Goal: Task Accomplishment & Management: Use online tool/utility

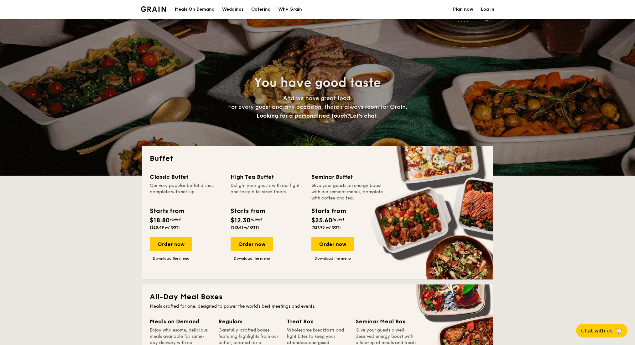
select select
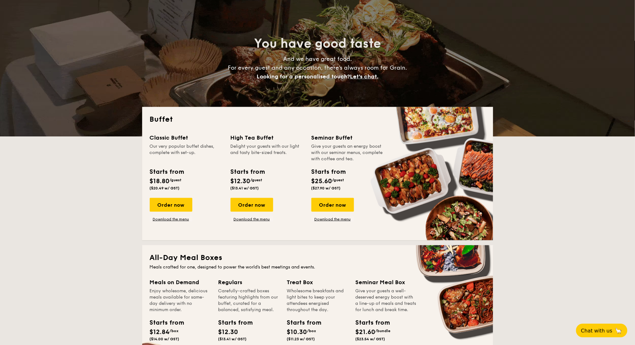
scroll to position [83, 0]
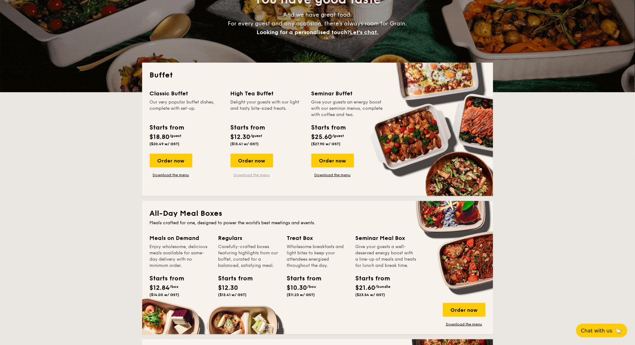
click at [258, 174] on link "Download the menu" at bounding box center [252, 174] width 43 height 5
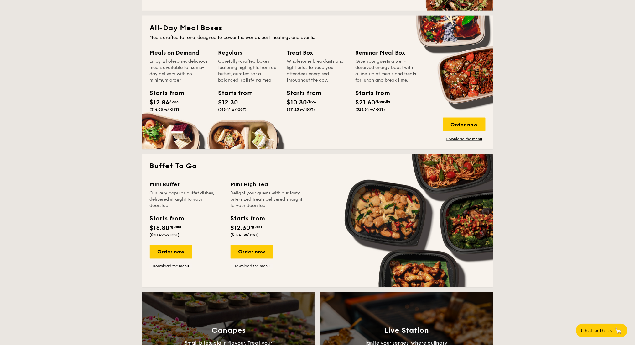
scroll to position [334, 0]
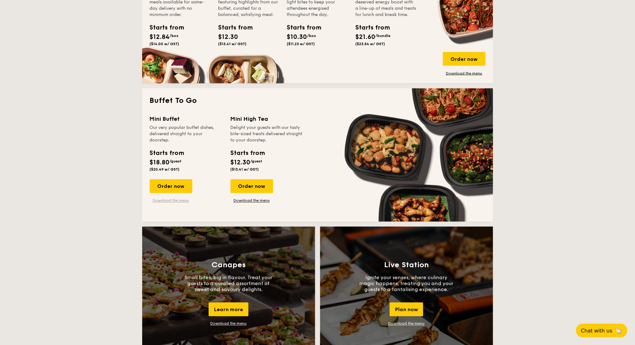
click at [182, 200] on link "Download the menu" at bounding box center [171, 200] width 43 height 5
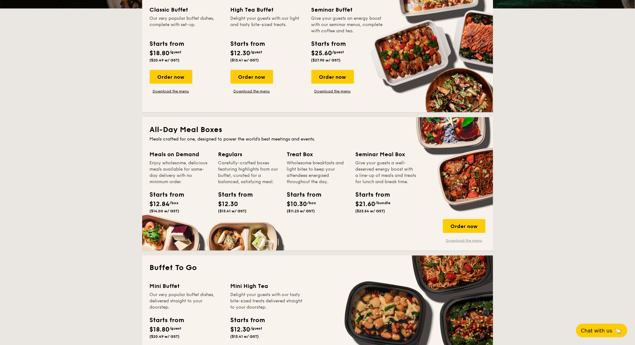
click at [460, 241] on link "Download the menu" at bounding box center [464, 240] width 43 height 5
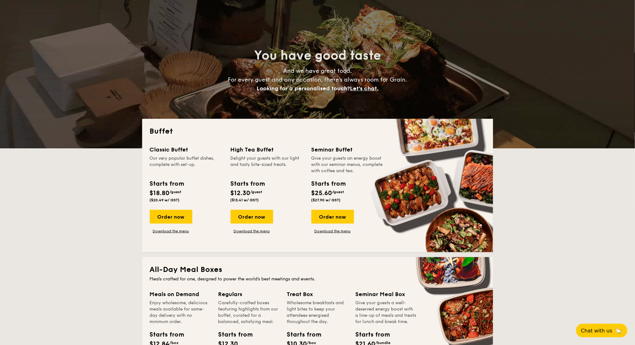
scroll to position [42, 0]
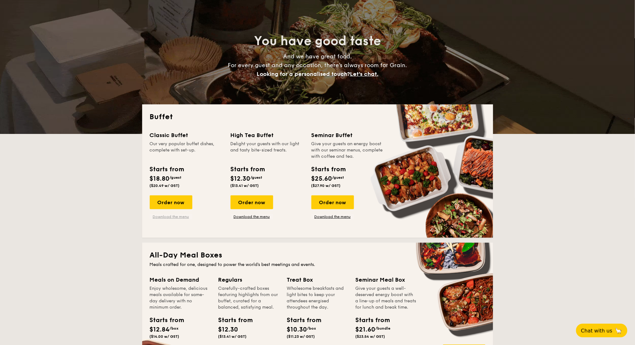
click at [177, 215] on link "Download the menu" at bounding box center [171, 216] width 43 height 5
click at [182, 218] on link "Download the menu" at bounding box center [171, 216] width 43 height 5
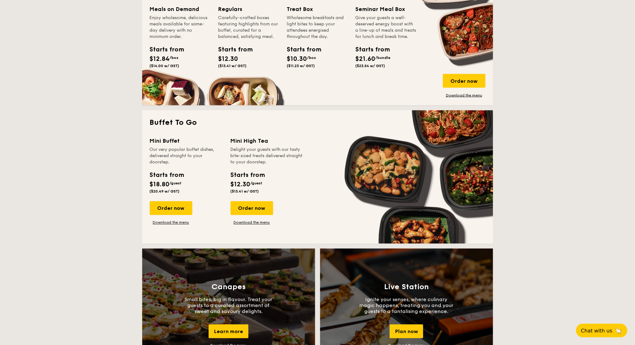
scroll to position [376, 0]
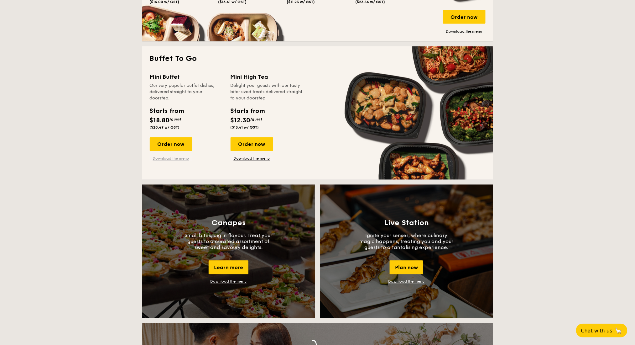
click at [176, 158] on link "Download the menu" at bounding box center [171, 158] width 43 height 5
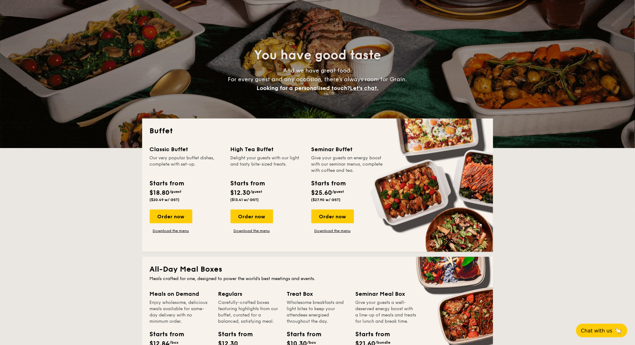
scroll to position [42, 0]
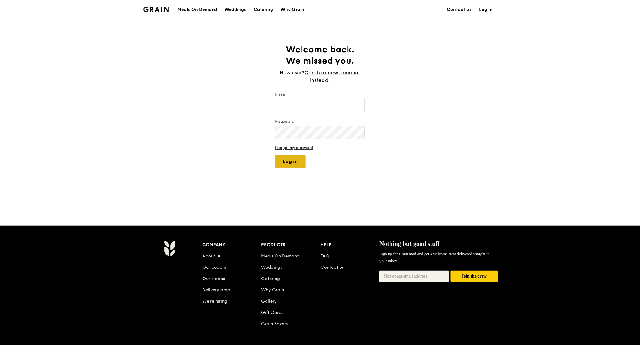
type input "kathleen@grain.com.sg"
drag, startPoint x: 289, startPoint y: 160, endPoint x: 292, endPoint y: 38, distance: 121.9
click at [289, 160] on button "Log in" at bounding box center [290, 161] width 31 height 13
select select "100"
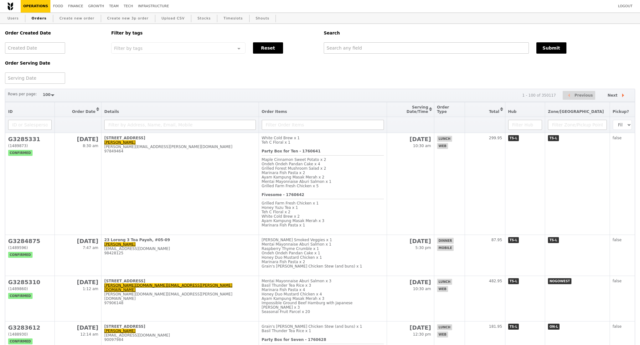
select select "100"
click at [363, 48] on input "text" at bounding box center [426, 47] width 205 height 11
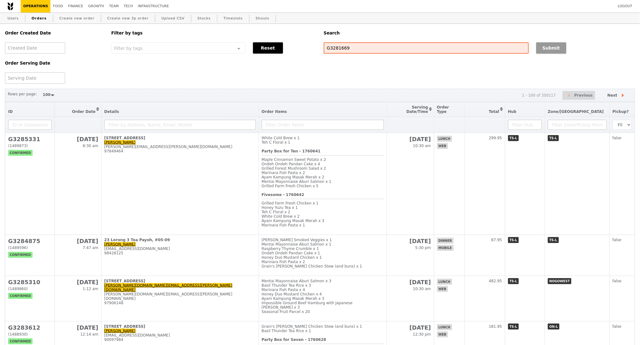
click at [557, 49] on button "Submit" at bounding box center [552, 47] width 30 height 11
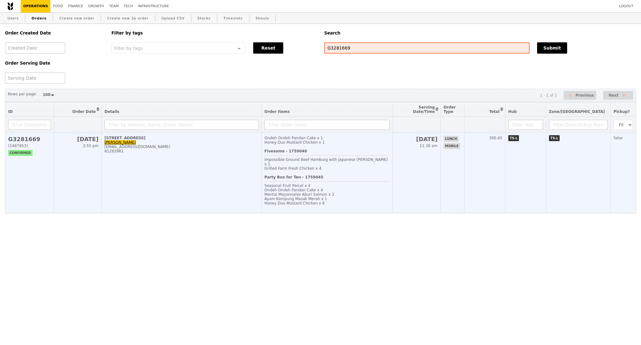
click at [144, 168] on td "25 Playfair Road, #02-01 Kelvin Neo kelvinneo84@gmail.com 81283981" at bounding box center [181, 173] width 160 height 80
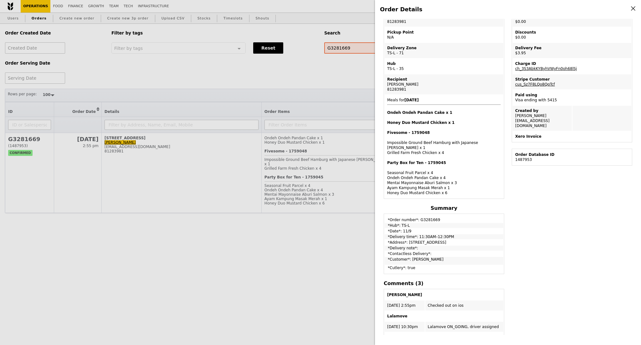
scroll to position [125, 0]
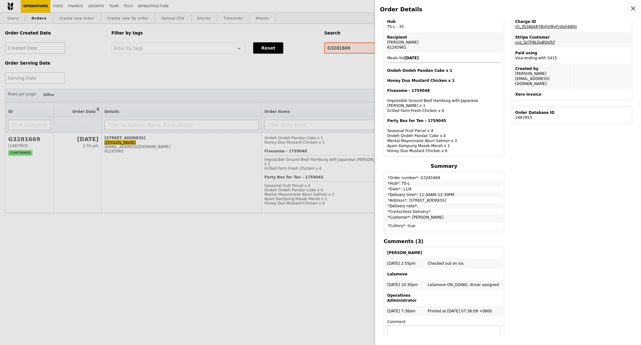
click at [207, 209] on div "Order Details Edit order Changelog Cancel Order ID G3281669 – View receipt | Pi…" at bounding box center [320, 172] width 641 height 345
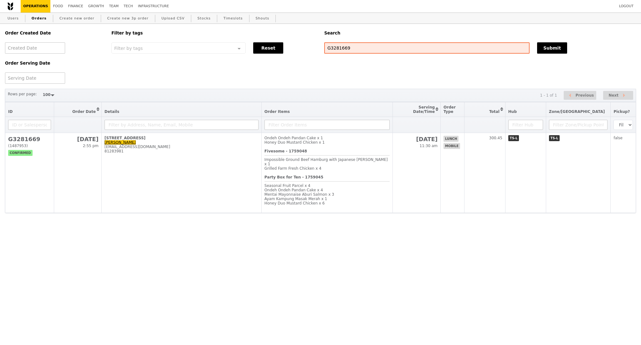
scroll to position [167, 0]
drag, startPoint x: 350, startPoint y: 48, endPoint x: 304, endPoint y: 48, distance: 46.0
click at [304, 48] on div "Order Created Date Order Serving Date Filter by tags Filter by tags Meal_Plan W…" at bounding box center [320, 54] width 639 height 60
paste input "yeat.celine@gmail.com"
click at [552, 48] on button "Submit" at bounding box center [552, 47] width 30 height 11
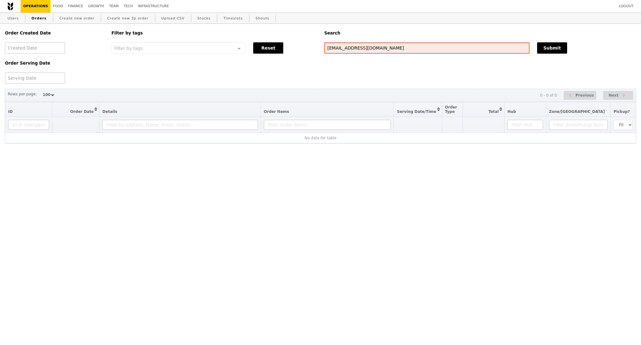
drag, startPoint x: 335, startPoint y: 46, endPoint x: 338, endPoint y: 65, distance: 19.4
click at [335, 47] on input "yeat.celine@gmail.com" at bounding box center [427, 47] width 205 height 11
drag, startPoint x: 397, startPoint y: 47, endPoint x: 322, endPoint y: 47, distance: 75.8
click at [322, 47] on div "yeae.celine@gmail.com" at bounding box center [427, 47] width 213 height 11
click at [335, 48] on input "yeae.celine@gmail.com" at bounding box center [427, 47] width 205 height 11
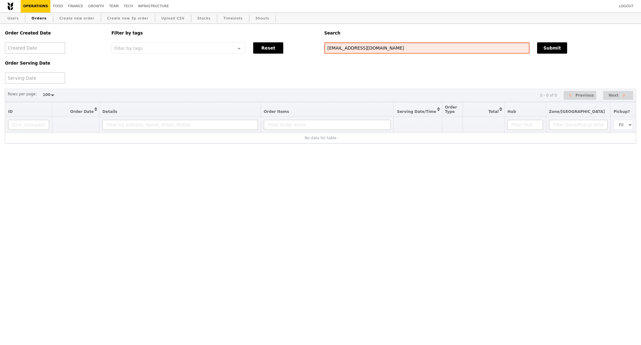
click at [335, 48] on input "yeae.celine@gmail.com" at bounding box center [427, 47] width 205 height 11
type input "[EMAIL_ADDRESS][DOMAIN_NAME]"
drag, startPoint x: 375, startPoint y: 51, endPoint x: 297, endPoint y: 54, distance: 77.7
click at [297, 54] on div "Order Created Date Order Serving Date Filter by tags Filter by tags Meal_Plan W…" at bounding box center [320, 54] width 639 height 60
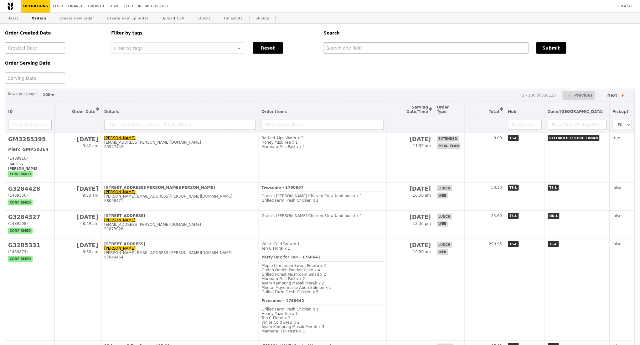
click at [367, 53] on input "text" at bounding box center [426, 47] width 205 height 11
paste input "[PERSON_NAME]"
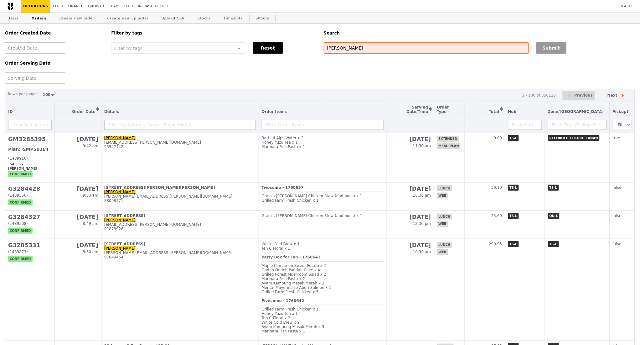
click at [546, 46] on button "Submit" at bounding box center [552, 47] width 30 height 11
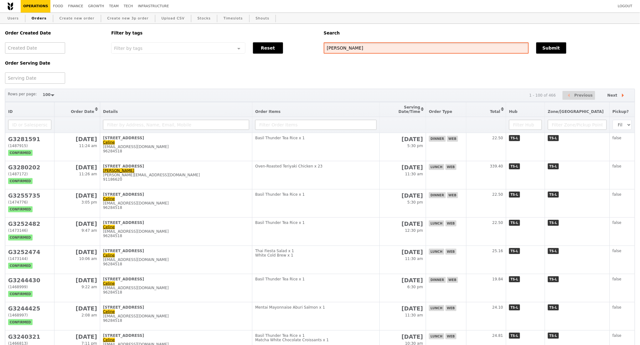
drag, startPoint x: 346, startPoint y: 49, endPoint x: 314, endPoint y: 50, distance: 32.6
click at [314, 50] on div "Order Created Date Order Serving Date Filter by tags Filter by tags Meal_Plan W…" at bounding box center [320, 54] width 638 height 60
paste input "81003557"
type input "81003557"
click at [550, 49] on button "Submit" at bounding box center [552, 47] width 30 height 11
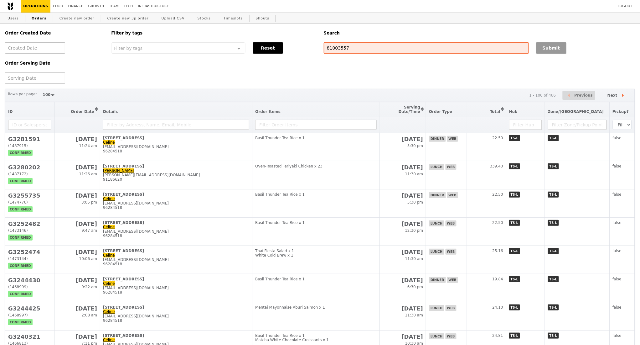
click at [550, 49] on button "Submit" at bounding box center [552, 47] width 30 height 11
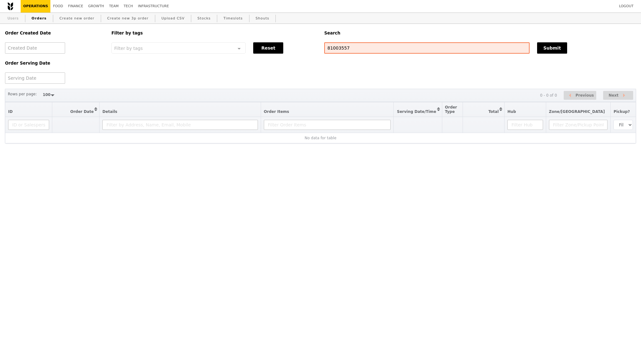
click at [16, 19] on link "Users" at bounding box center [13, 18] width 16 height 11
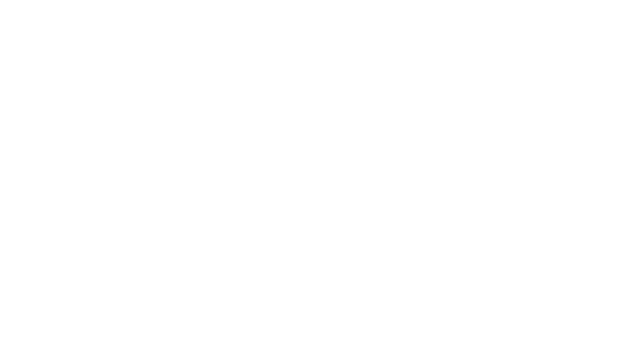
select select "100"
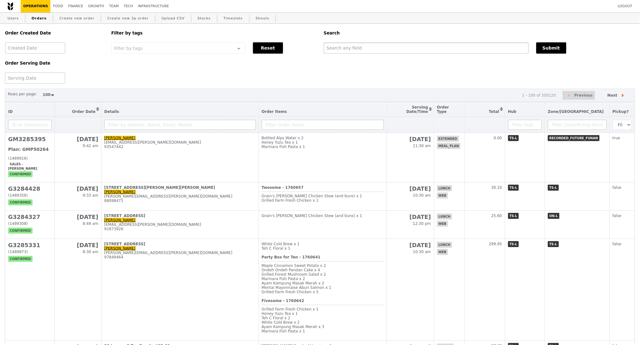
click at [431, 47] on input "text" at bounding box center [426, 47] width 205 height 11
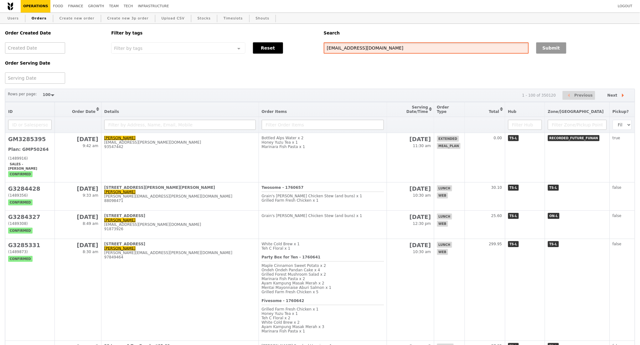
type input "yeap.celine@gmail.com"
click at [543, 47] on button "Submit" at bounding box center [552, 47] width 30 height 11
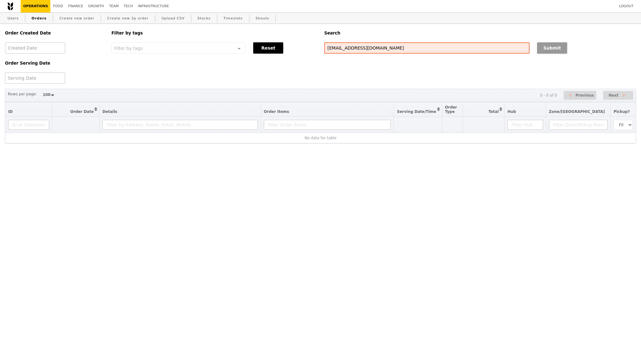
click at [550, 49] on button "Submit" at bounding box center [552, 47] width 30 height 11
click at [547, 50] on button "Submit" at bounding box center [552, 47] width 30 height 11
drag, startPoint x: 359, startPoint y: 51, endPoint x: 322, endPoint y: 51, distance: 36.3
click at [322, 51] on div "yeap.celine@gmail.com" at bounding box center [427, 47] width 213 height 11
click at [552, 47] on button "Submit" at bounding box center [552, 47] width 30 height 11
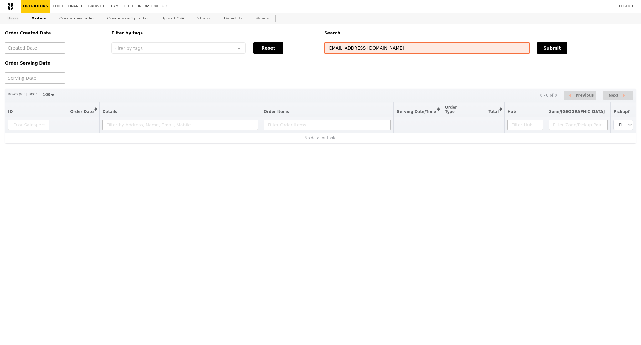
click at [13, 19] on link "Users" at bounding box center [13, 18] width 16 height 11
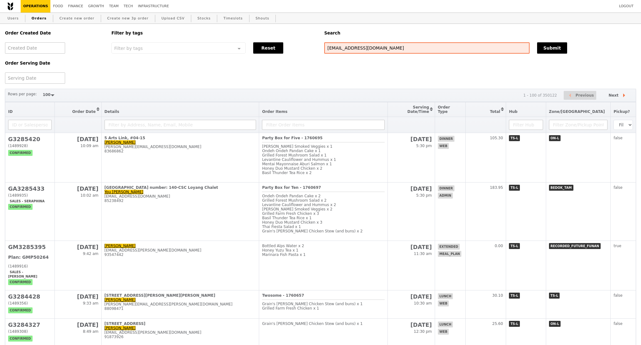
select select "100"
click at [543, 51] on button "Submit" at bounding box center [552, 47] width 30 height 11
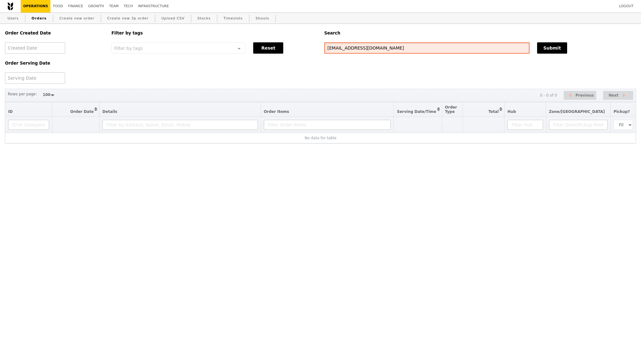
drag, startPoint x: 370, startPoint y: 48, endPoint x: 360, endPoint y: 48, distance: 10.0
click at [360, 48] on input "yeap.celine@gmail.com" at bounding box center [427, 47] width 205 height 11
drag, startPoint x: 383, startPoint y: 50, endPoint x: 325, endPoint y: 52, distance: 58.3
click at [325, 52] on input "yeap.celine@gmail.com" at bounding box center [427, 47] width 205 height 11
paste input "Celine Yeap"
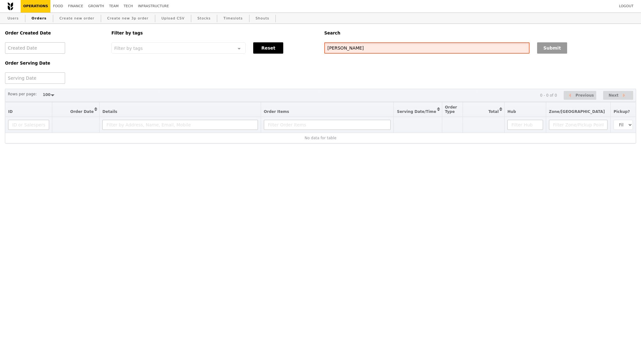
type input "Celine Yeap"
click at [562, 50] on button "Submit" at bounding box center [552, 47] width 30 height 11
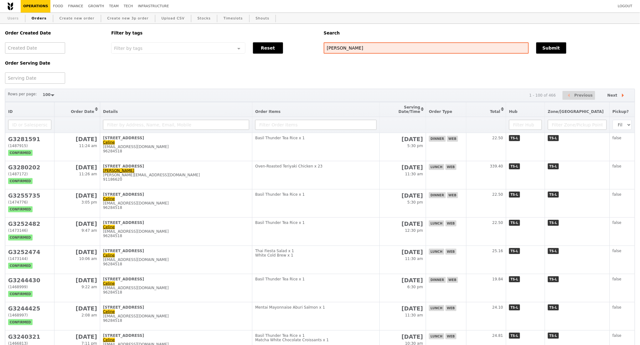
click at [15, 20] on link "Users" at bounding box center [13, 18] width 16 height 11
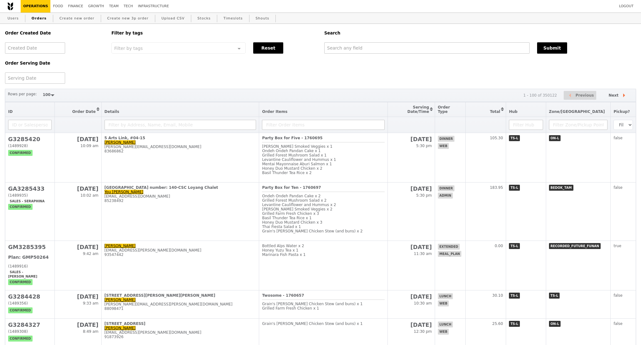
select select "100"
click at [334, 51] on input "text" at bounding box center [426, 47] width 205 height 11
paste input "[EMAIL_ADDRESS][DOMAIN_NAME]"
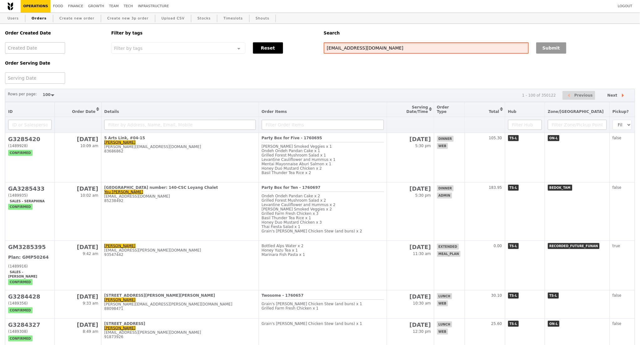
type input "[EMAIL_ADDRESS][DOMAIN_NAME]"
click at [541, 47] on button "Submit" at bounding box center [552, 47] width 30 height 11
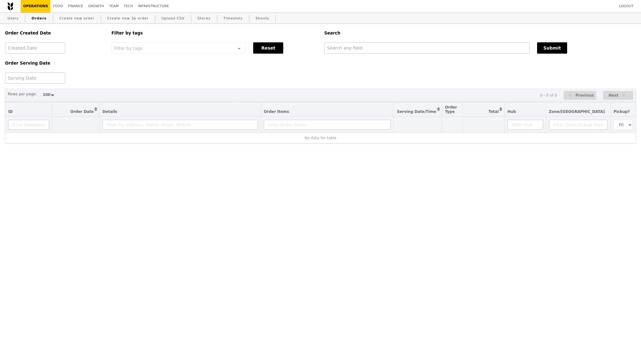
select select "100"
click at [423, 50] on input "text" at bounding box center [427, 47] width 205 height 11
paste input "81003557"
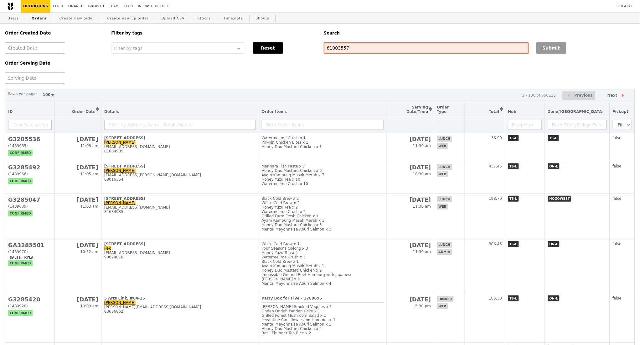
type input "81003557"
click at [561, 49] on button "Submit" at bounding box center [552, 47] width 30 height 11
